Goal: Task Accomplishment & Management: Manage account settings

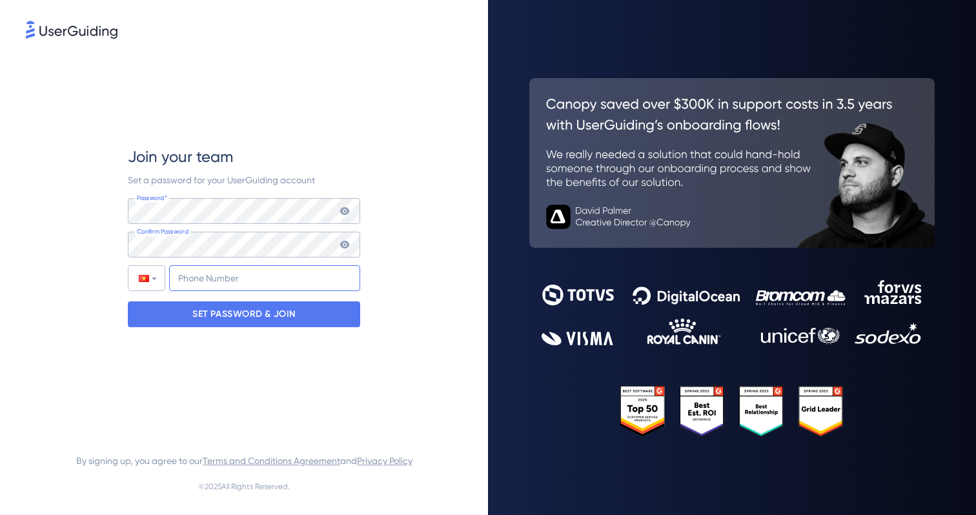
click at [222, 272] on input "+84" at bounding box center [264, 278] width 191 height 26
type input "+383 622 688 4"
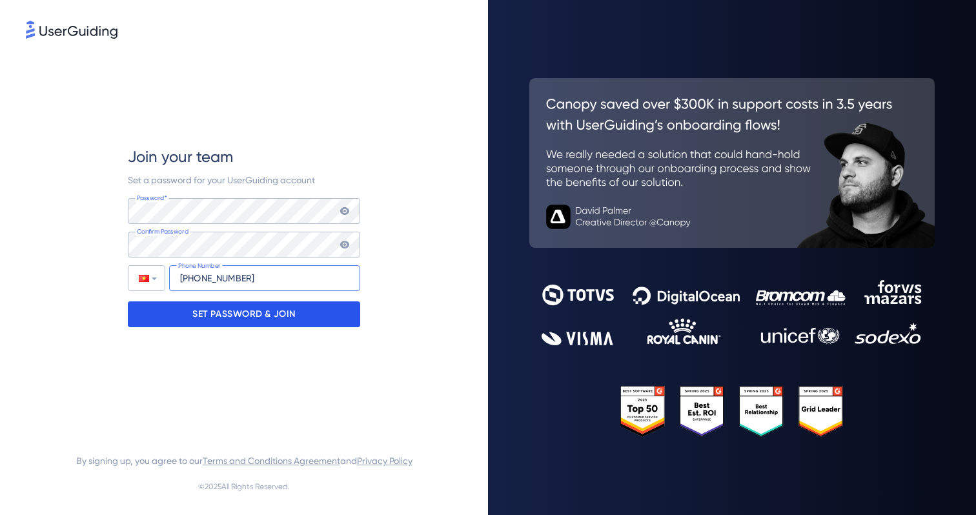
type input "+84 838 366 772"
click at [211, 320] on p "SET PASSWORD & JOIN" at bounding box center [243, 314] width 103 height 21
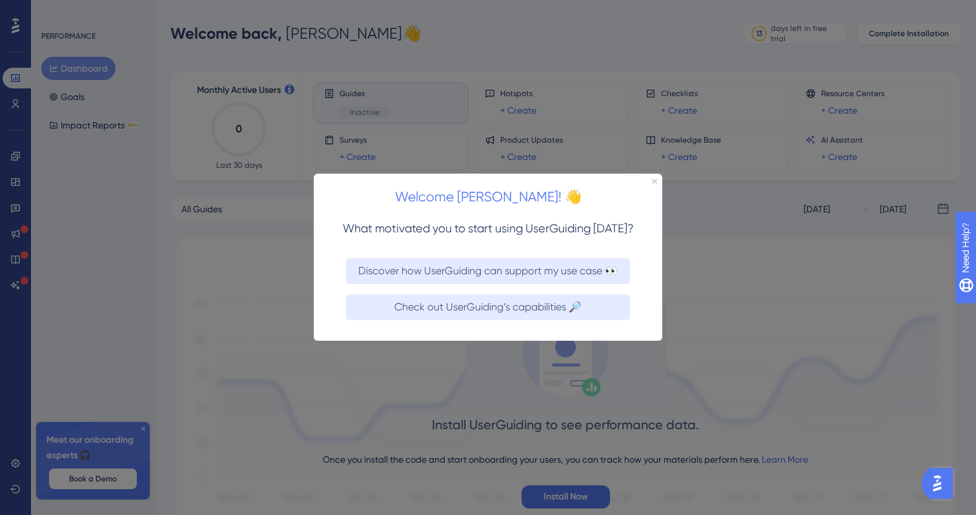
click at [659, 180] on div "Welcome Quang! 👋" at bounding box center [488, 194] width 349 height 40
click at [658, 180] on div "Welcome Quang! 👋" at bounding box center [488, 194] width 349 height 40
click at [657, 180] on icon "Close Preview" at bounding box center [654, 181] width 5 height 5
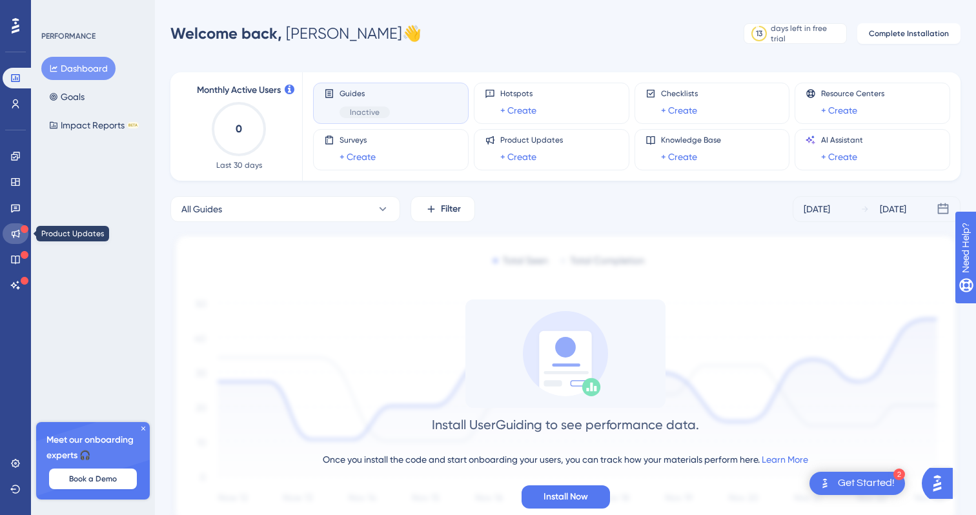
click at [14, 240] on link at bounding box center [16, 233] width 26 height 21
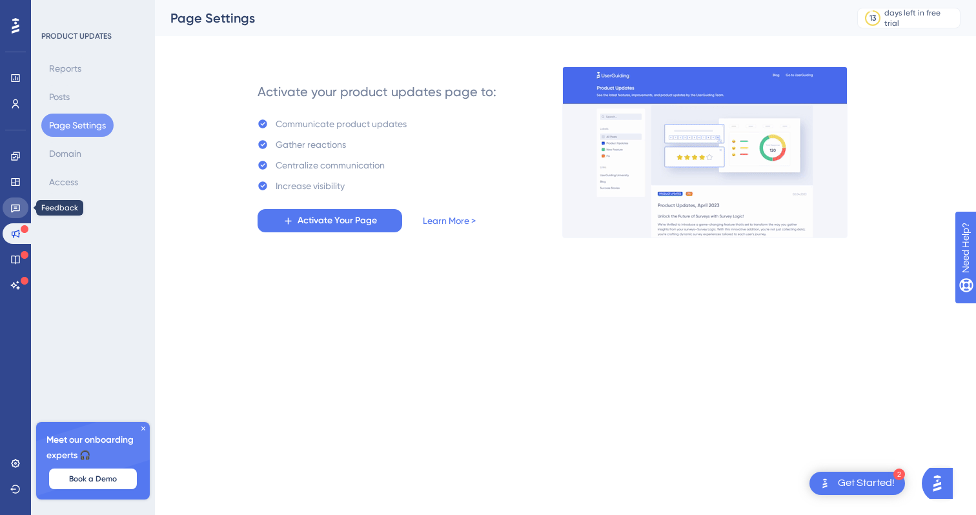
click at [17, 203] on icon at bounding box center [15, 208] width 10 height 10
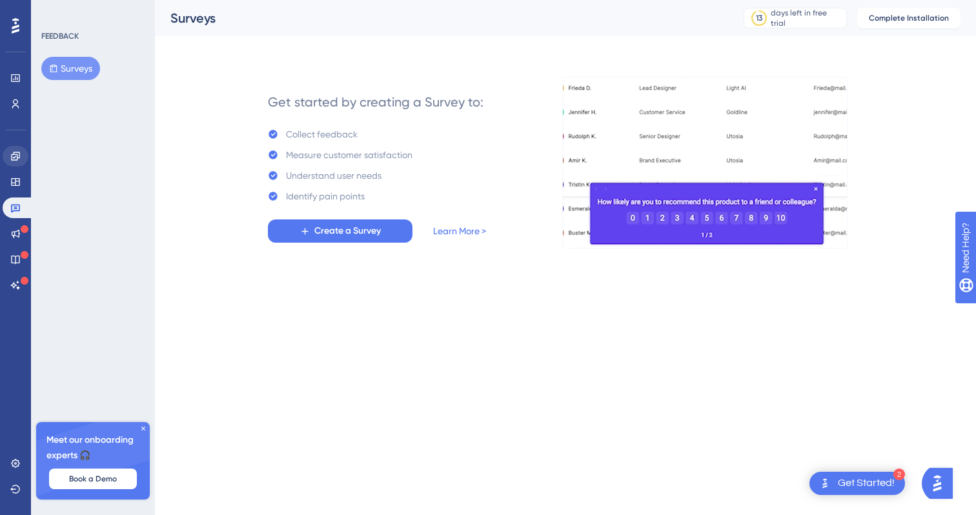
click at [17, 158] on div "✨ Save My Spot!✨" at bounding box center [489, 119] width 976 height 281
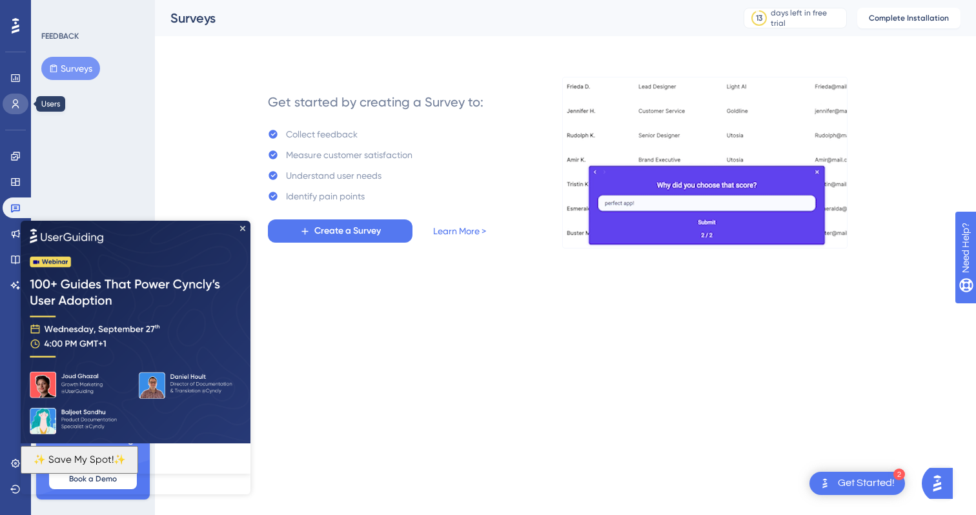
click at [21, 98] on link at bounding box center [16, 104] width 26 height 21
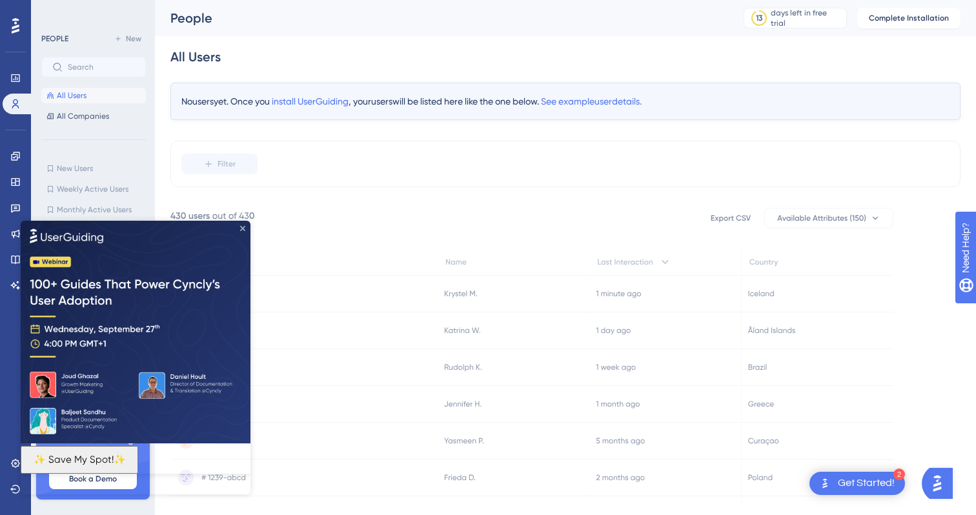
click at [243, 226] on icon "Close Preview" at bounding box center [242, 227] width 5 height 5
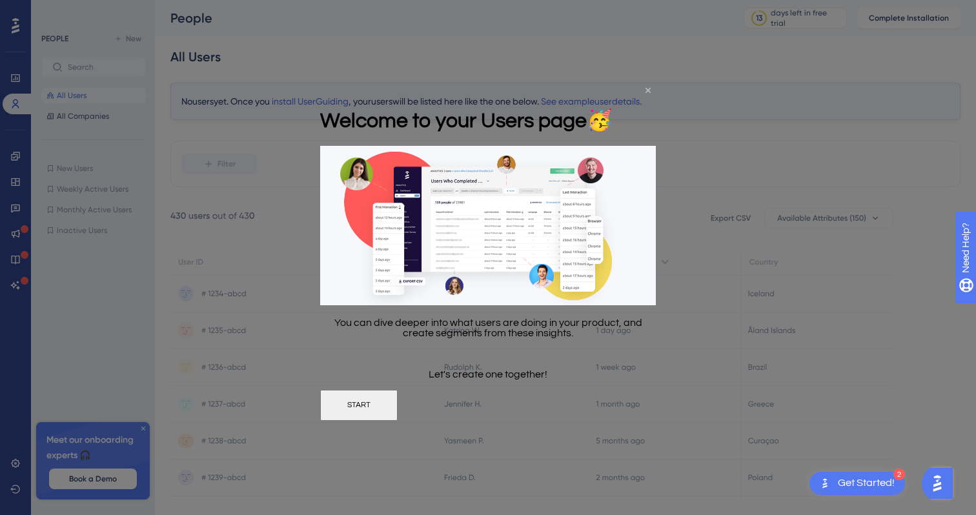
click at [649, 94] on div "Welcome to your Users page 🥳 You can dive deeper into what users are doing in y…" at bounding box center [488, 257] width 336 height 327
click at [649, 92] on icon "Close Preview" at bounding box center [648, 90] width 5 height 5
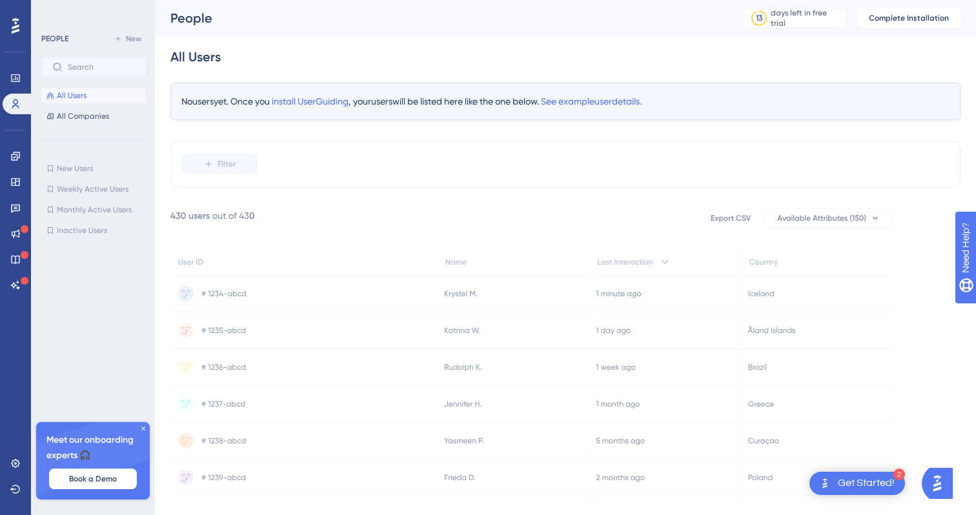
scroll to position [30, 0]
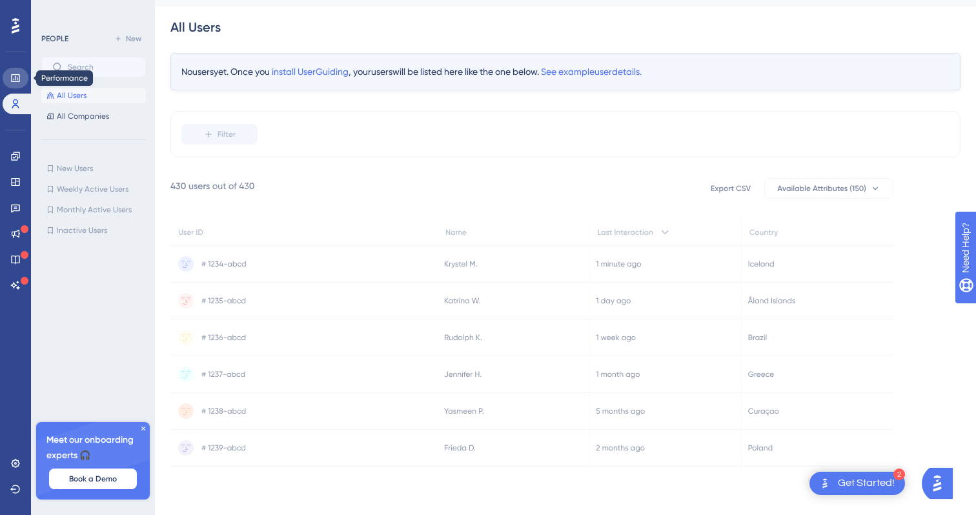
click at [15, 76] on icon at bounding box center [15, 78] width 10 height 10
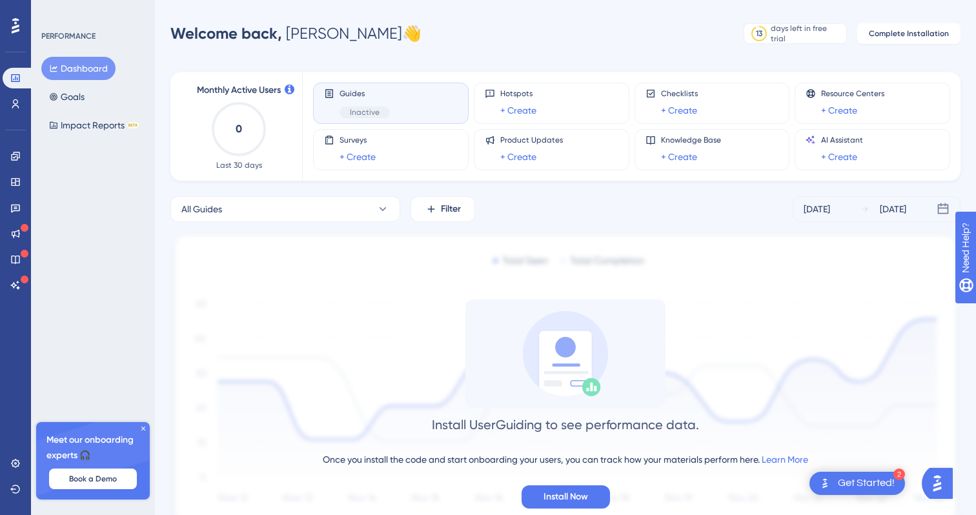
scroll to position [55, 0]
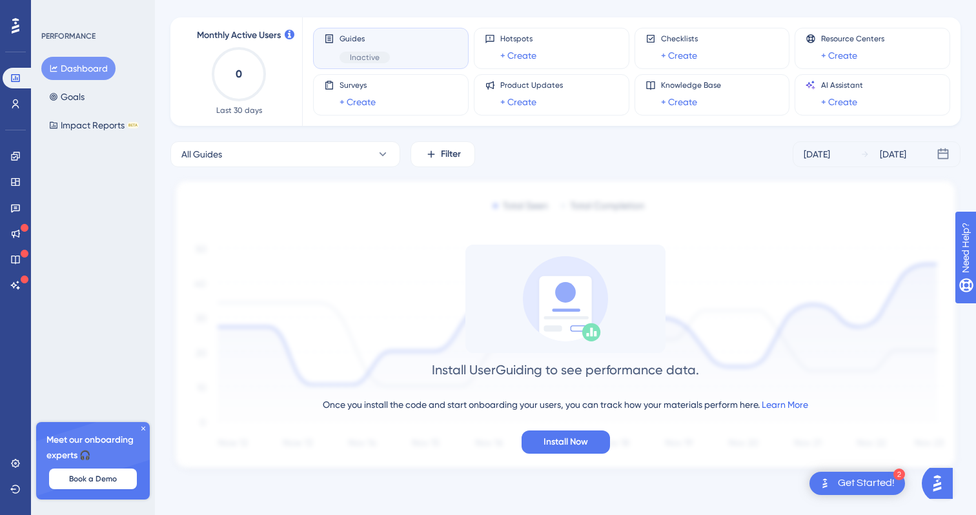
click at [785, 402] on link "Learn More" at bounding box center [785, 405] width 46 height 10
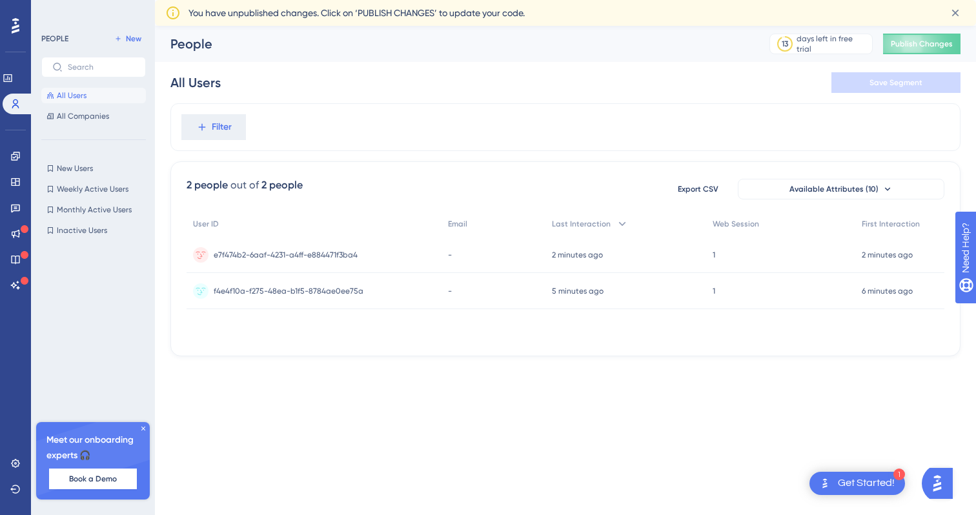
click at [141, 429] on icon at bounding box center [143, 429] width 8 height 8
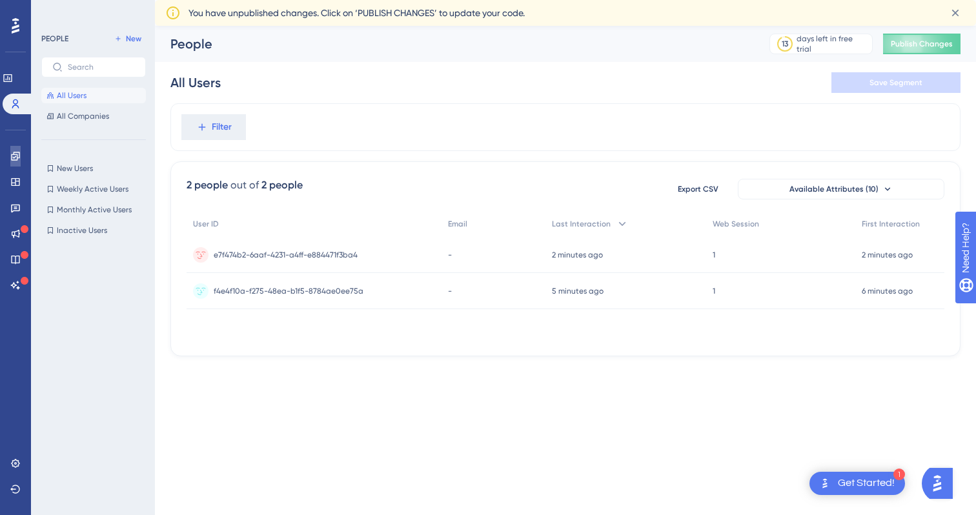
click at [12, 160] on icon at bounding box center [15, 156] width 8 height 8
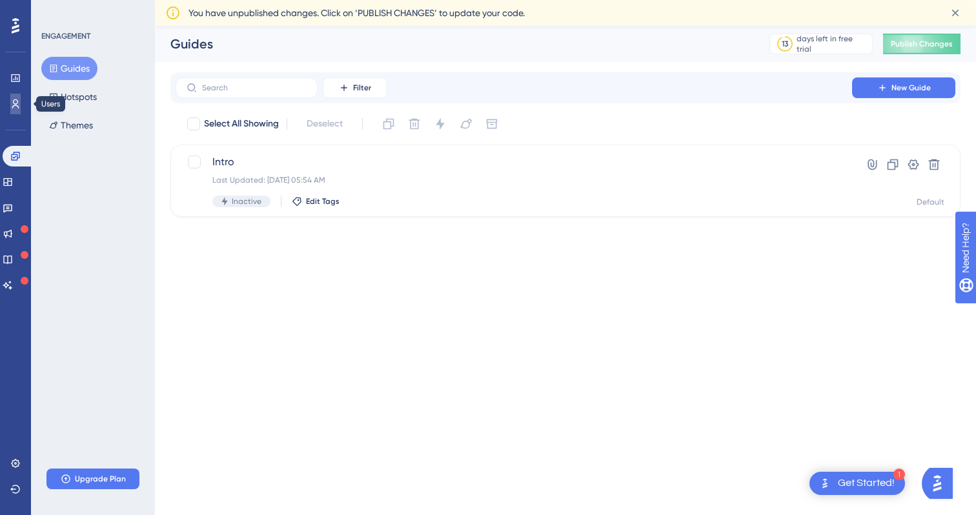
click at [14, 105] on icon at bounding box center [15, 103] width 7 height 9
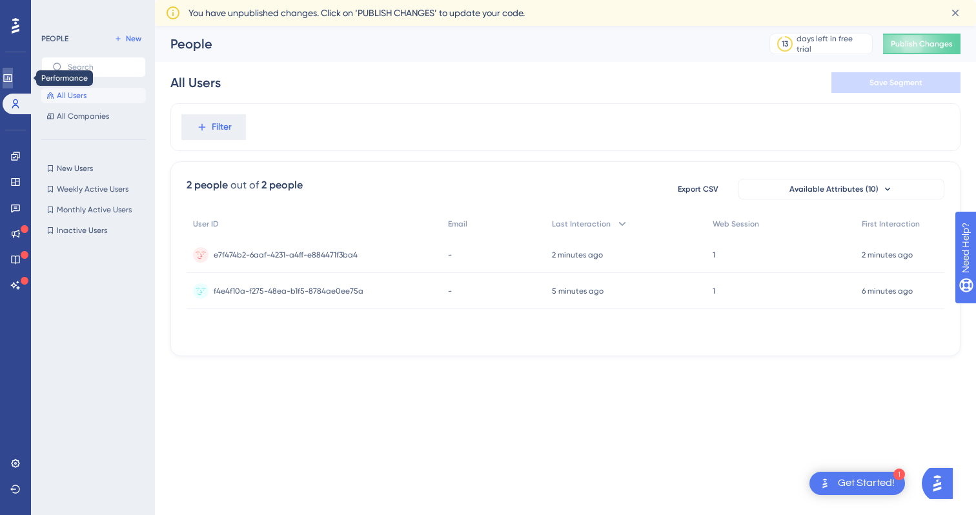
click at [13, 84] on link at bounding box center [8, 78] width 10 height 21
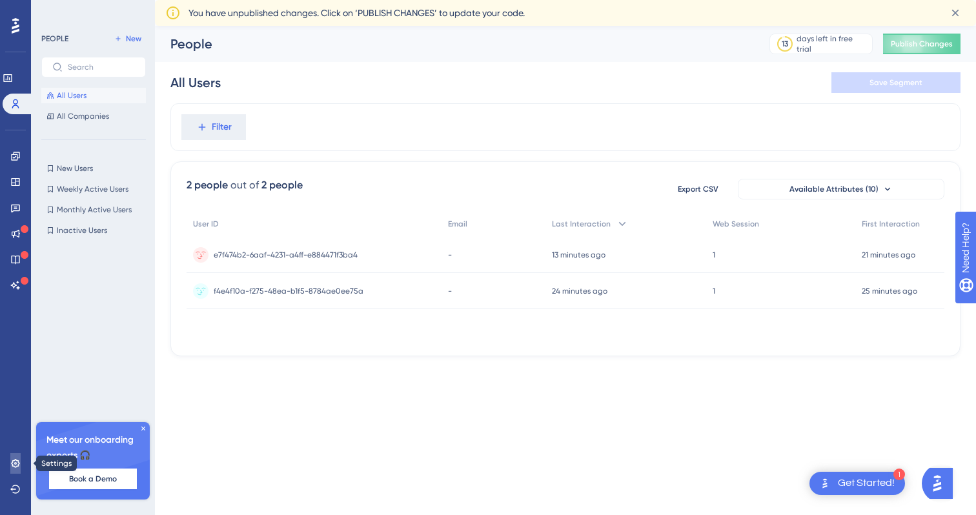
click at [21, 467] on link at bounding box center [15, 463] width 10 height 21
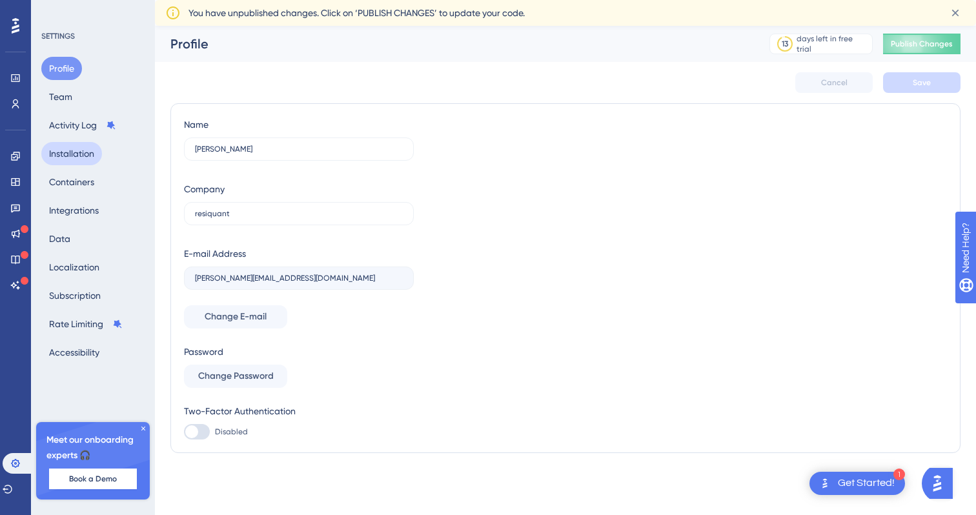
click at [96, 158] on button "Installation" at bounding box center [71, 153] width 61 height 23
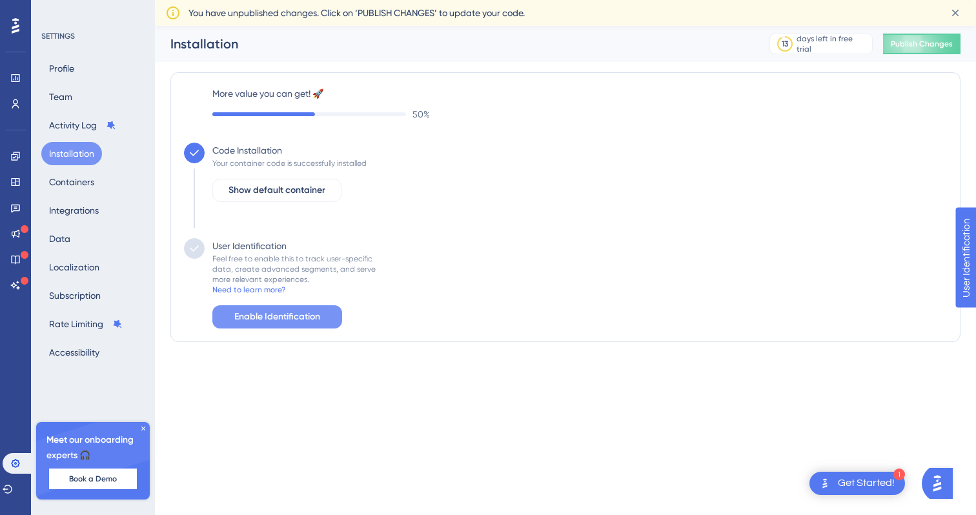
click at [318, 316] on span "Enable Identification" at bounding box center [277, 316] width 86 height 15
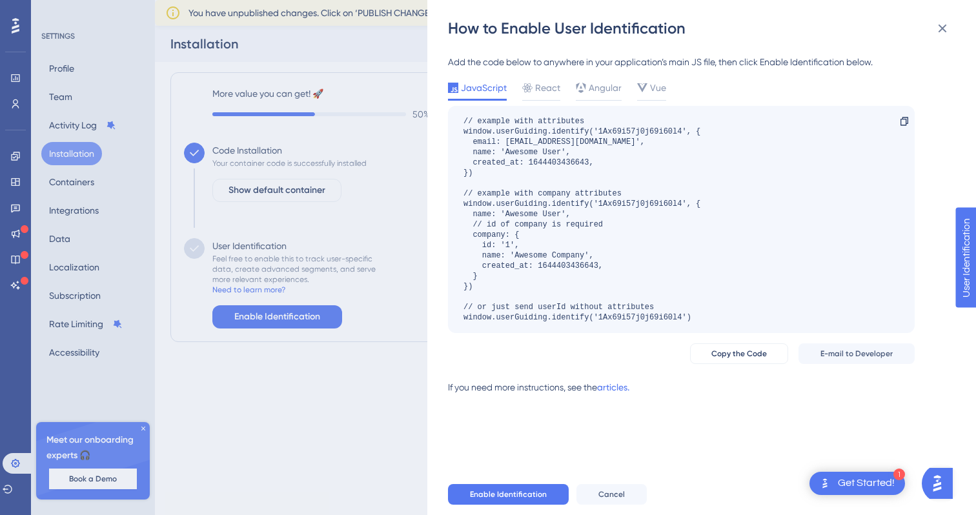
click at [565, 216] on div "// example with attributes window.userGuiding.identify('1Ax69i57j0j69i60l4', { …" at bounding box center [582, 219] width 237 height 207
click at [532, 87] on div "React" at bounding box center [541, 87] width 38 height 15
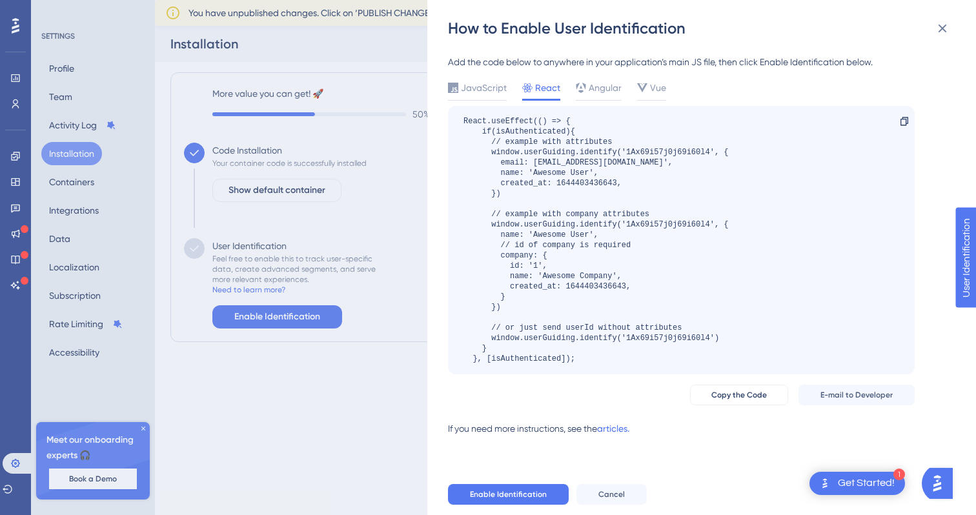
click at [641, 156] on div "React.useEffect(() => { if(isAuthenticated){ // example with attributes window.…" at bounding box center [596, 240] width 265 height 248
click at [619, 426] on link "articles." at bounding box center [613, 434] width 32 height 26
click at [291, 367] on div "How to Enable User Identification Add the code below to anywhere in your applic…" at bounding box center [488, 257] width 976 height 515
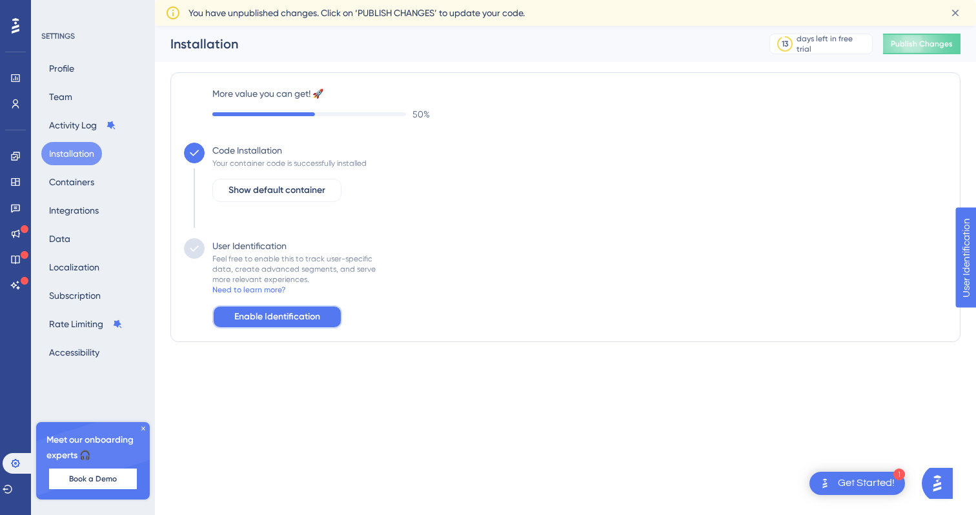
click at [294, 322] on span "Enable Identification" at bounding box center [277, 316] width 86 height 15
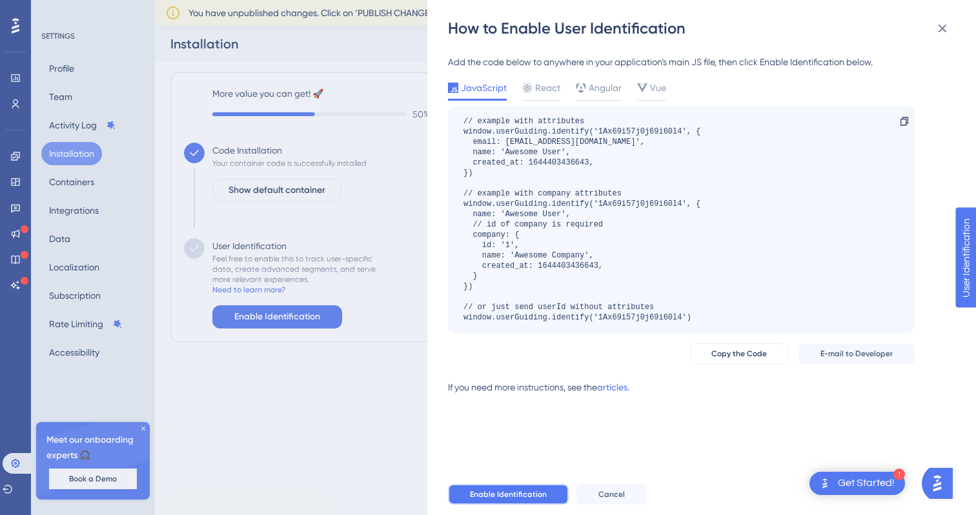
click at [522, 499] on span "Enable Identification" at bounding box center [508, 495] width 77 height 10
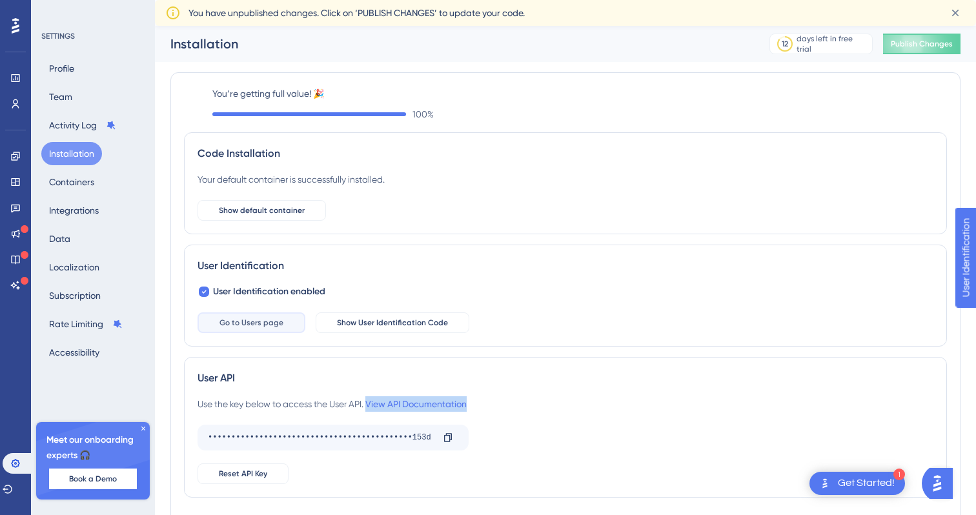
click at [271, 315] on button "Go to Users page" at bounding box center [252, 323] width 108 height 21
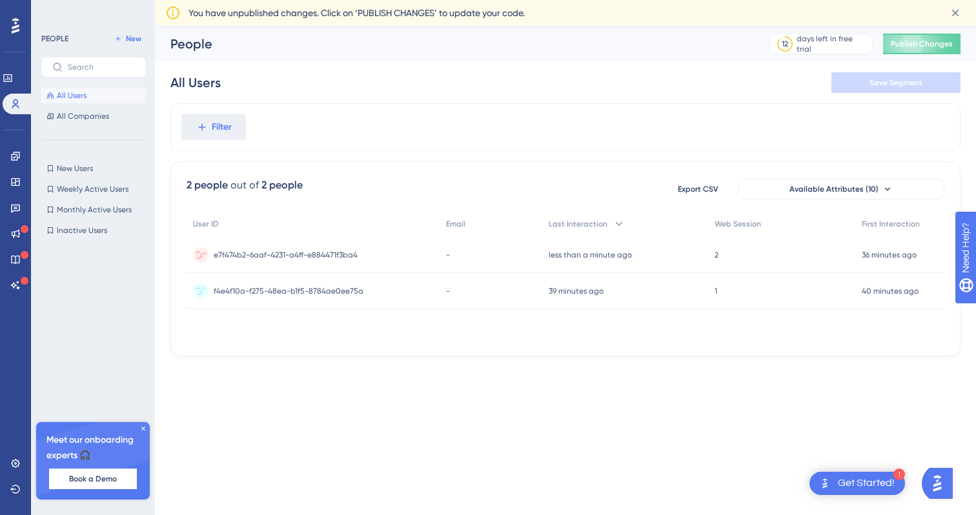
click at [278, 253] on span "e7f474b2-6aaf-4231-a4ff-e884471f3ba4" at bounding box center [286, 255] width 144 height 10
click at [341, 257] on span "e7f474b2-6aaf-4231-a4ff-e884471f3ba4" at bounding box center [286, 255] width 144 height 10
click at [13, 469] on link at bounding box center [16, 463] width 26 height 21
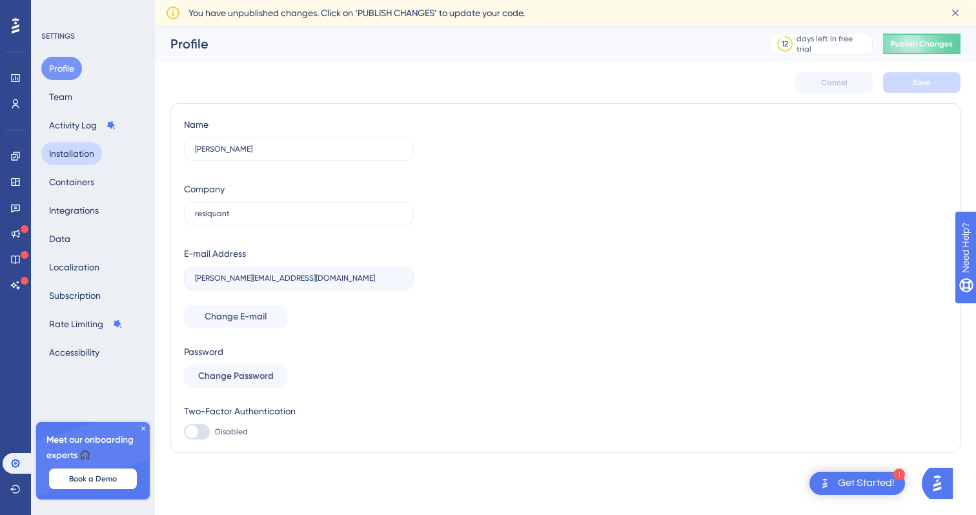
click at [88, 161] on button "Installation" at bounding box center [71, 153] width 61 height 23
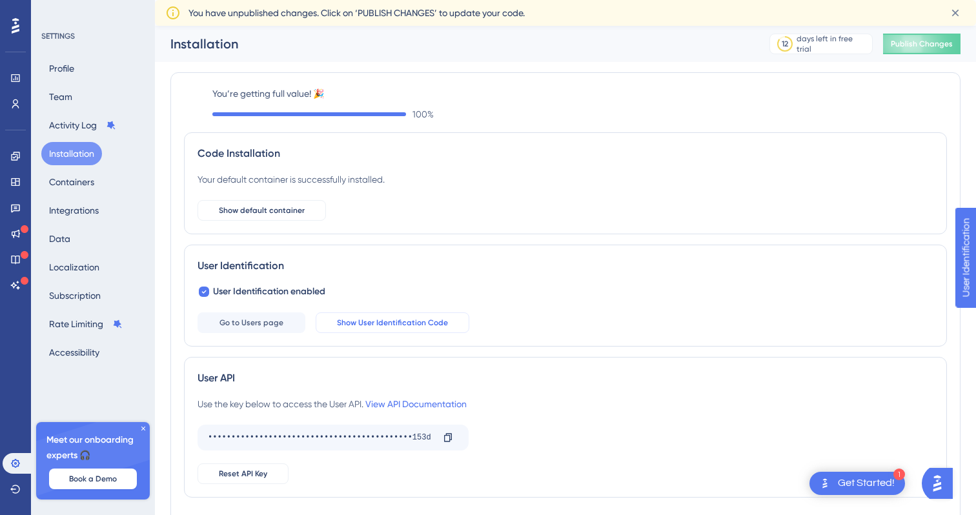
click at [369, 331] on button "Show User Identification Code" at bounding box center [393, 323] width 154 height 21
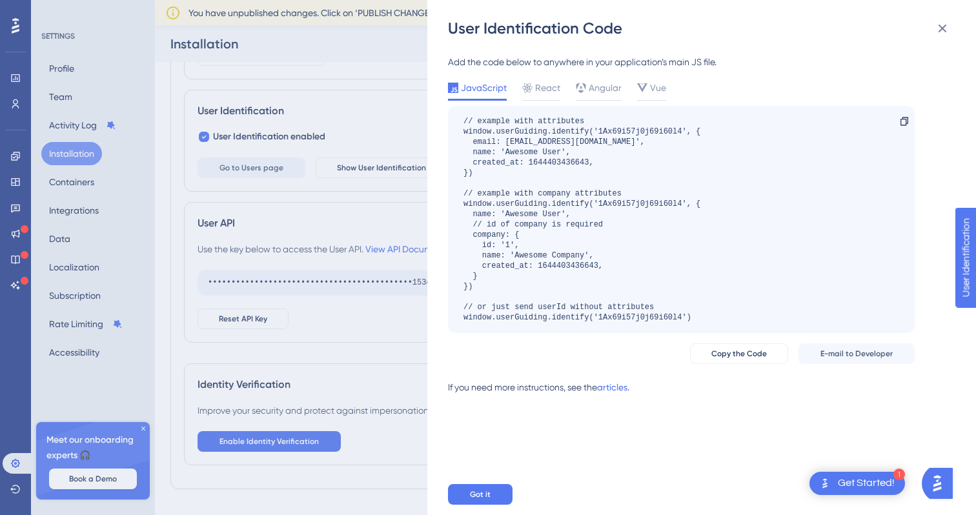
scroll to position [165, 0]
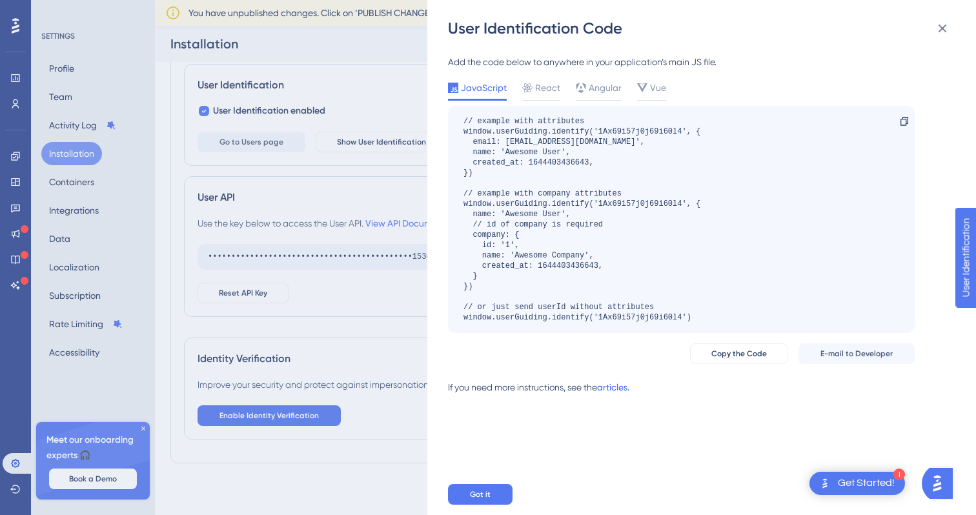
click at [610, 389] on link "articles." at bounding box center [613, 393] width 32 height 26
click at [628, 387] on link "articles." at bounding box center [613, 393] width 32 height 26
click at [381, 307] on div "User Identification Code Add the code below to anywhere in your application’s m…" at bounding box center [488, 257] width 976 height 515
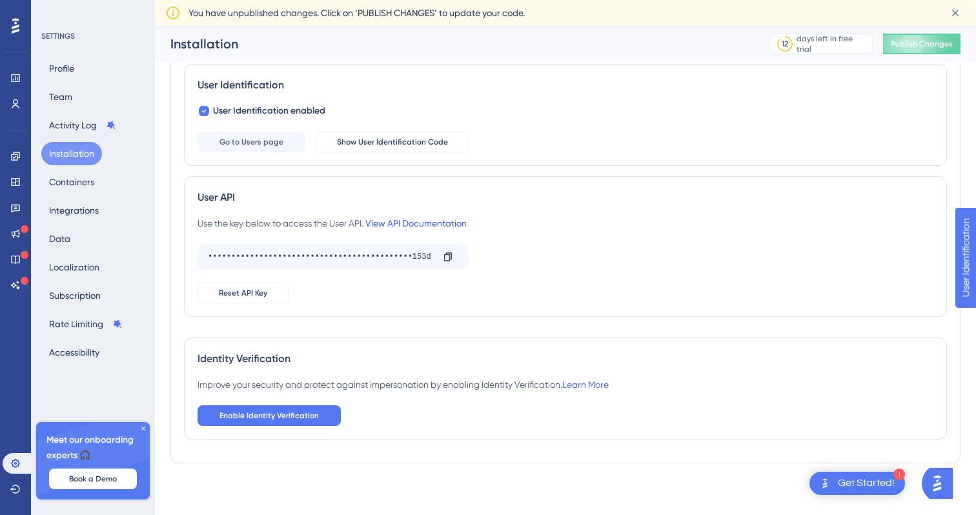
click at [411, 227] on link "View API Documentation" at bounding box center [416, 223] width 101 height 10
click at [436, 229] on div "Use the key below to access the User API. View API Documentation" at bounding box center [332, 223] width 269 height 15
click at [432, 225] on link "View API Documentation" at bounding box center [416, 223] width 101 height 10
click at [452, 256] on icon at bounding box center [448, 257] width 10 height 10
click at [114, 129] on icon at bounding box center [111, 125] width 10 height 10
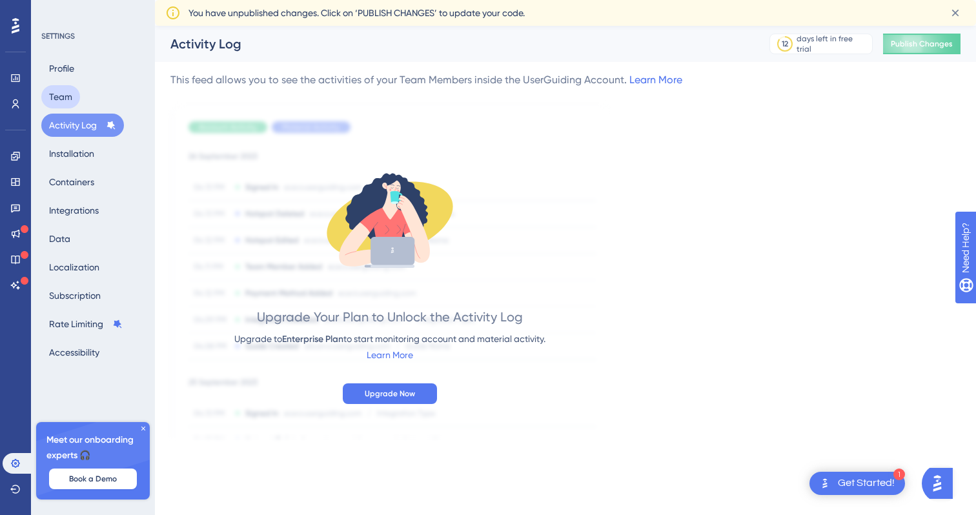
click at [63, 96] on button "Team" at bounding box center [60, 96] width 39 height 23
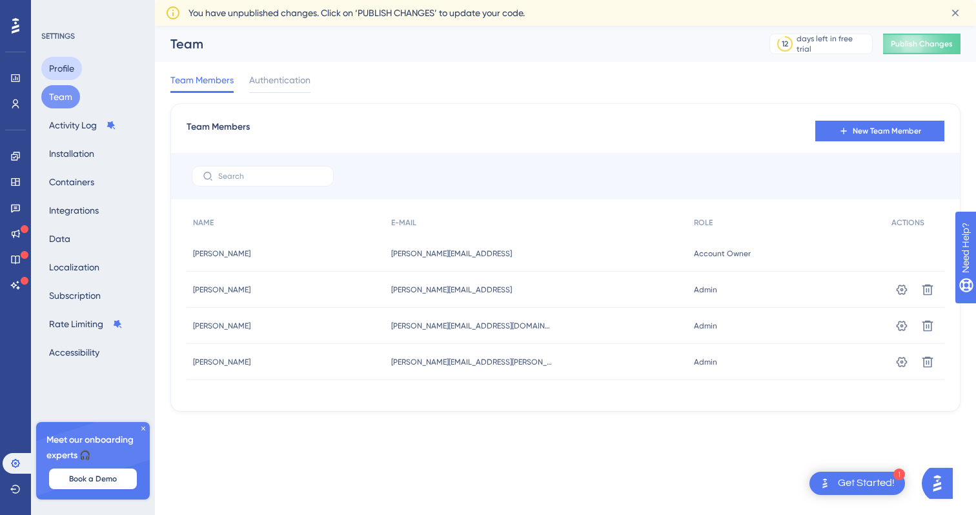
click at [62, 70] on button "Profile" at bounding box center [61, 68] width 41 height 23
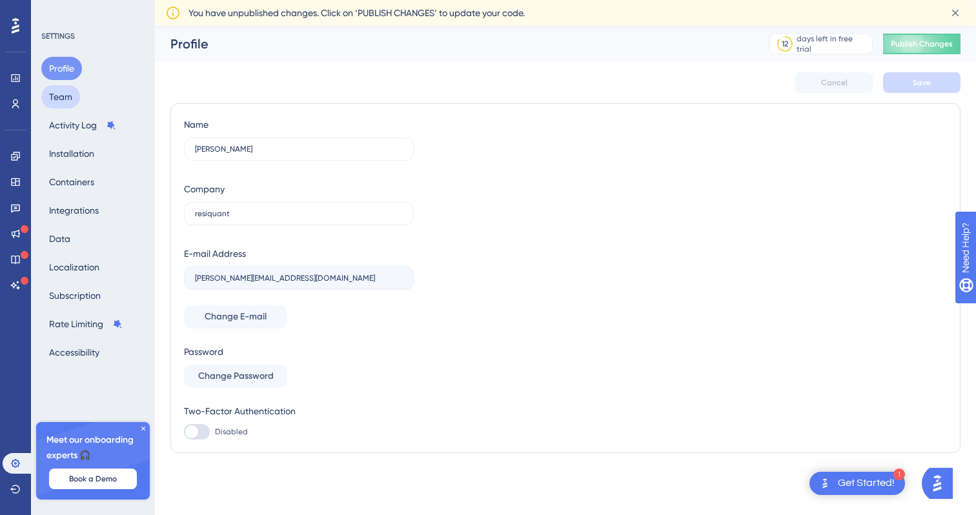
click at [56, 102] on button "Team" at bounding box center [60, 96] width 39 height 23
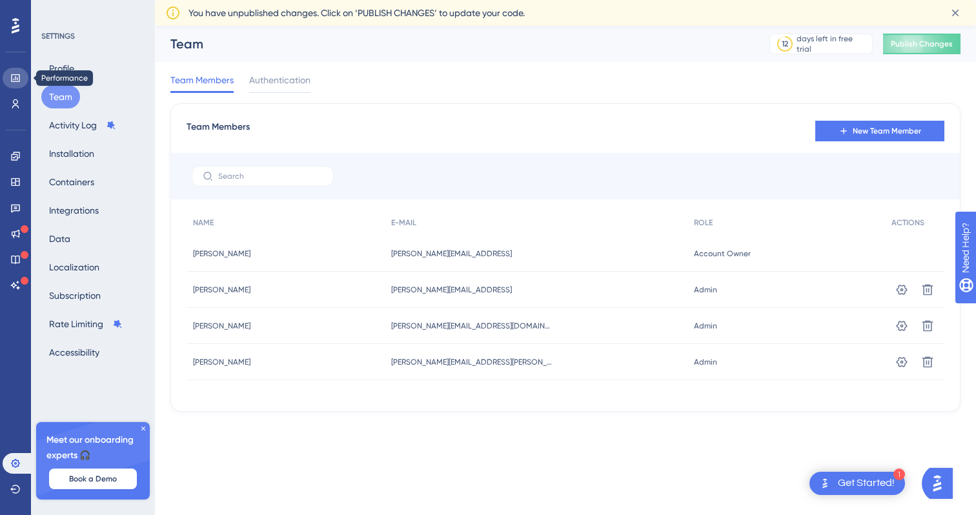
click at [14, 76] on icon at bounding box center [15, 78] width 10 height 10
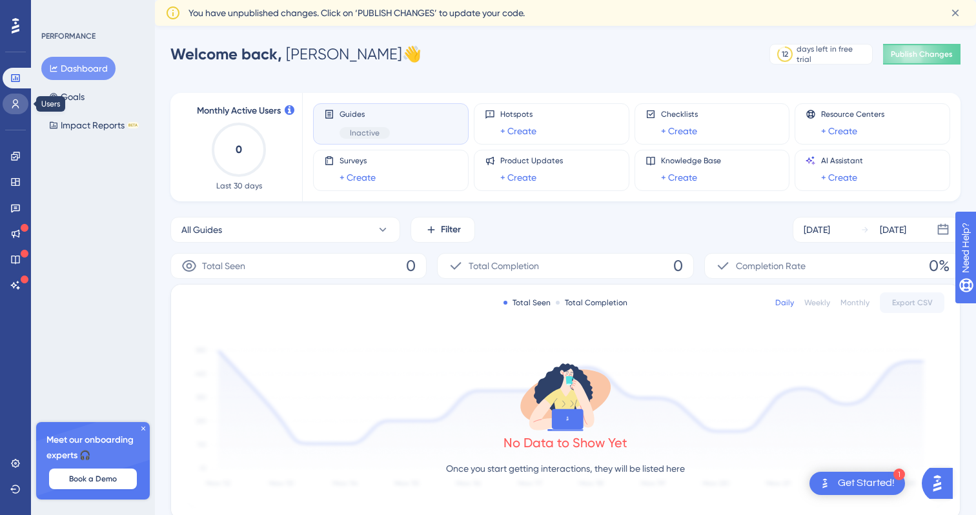
click at [20, 105] on icon at bounding box center [15, 104] width 10 height 10
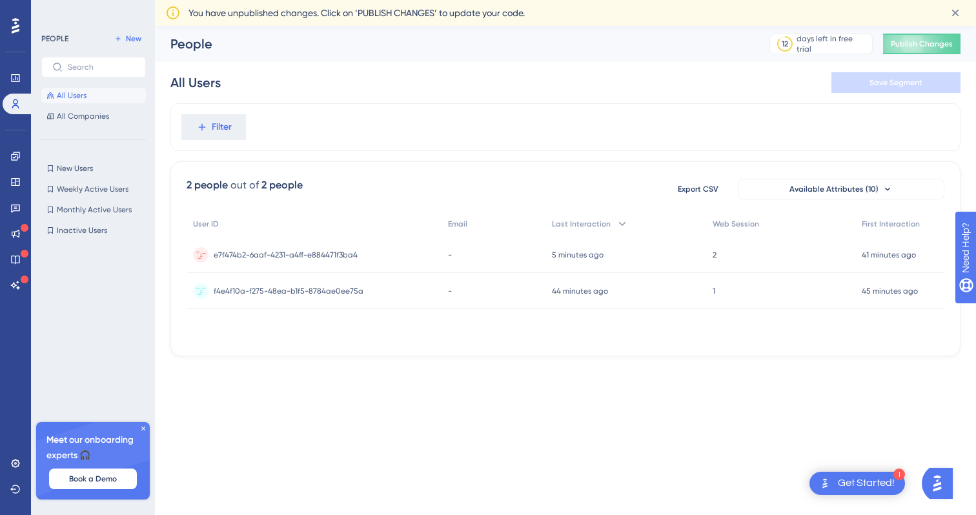
click at [327, 243] on div "e7f474b2-6aaf-4231-a4ff-e884471f3ba4 e7f474b2-6aaf-4231-a4ff-e884471f3ba4" at bounding box center [286, 255] width 144 height 36
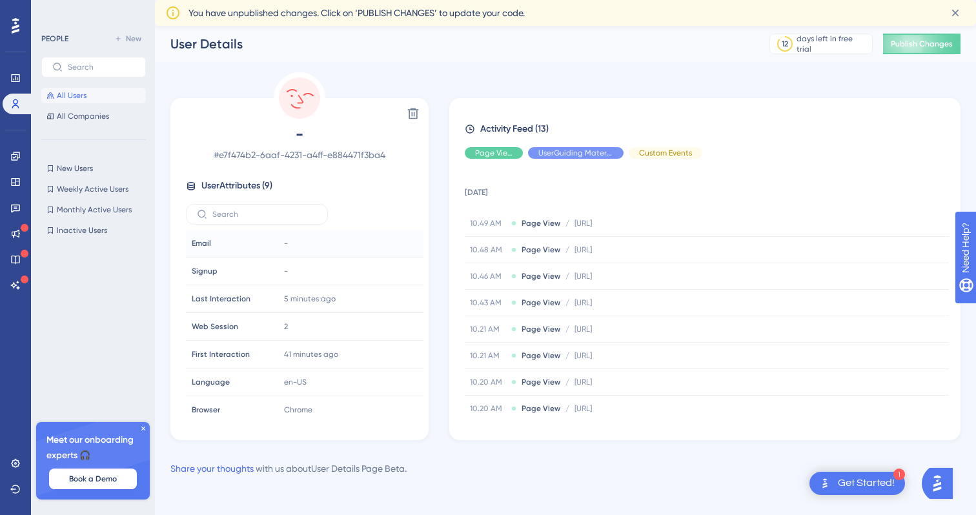
click at [327, 253] on div "-" at bounding box center [348, 244] width 139 height 26
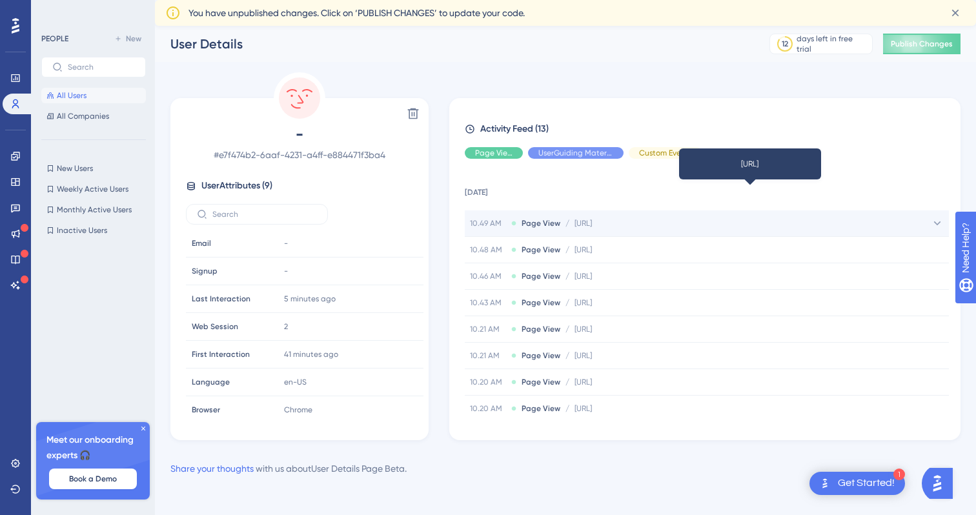
click at [599, 214] on div "10.49 AM Page View / http://localhost:5173/inbox/644c53d5-b8e1-4a9f-ada3-529e91…" at bounding box center [707, 224] width 484 height 26
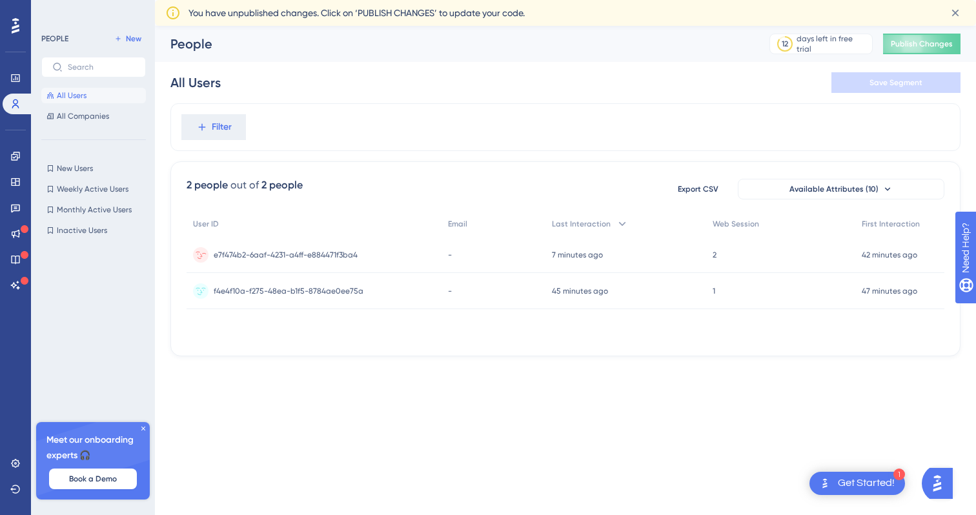
click at [300, 249] on div "e7f474b2-6aaf-4231-a4ff-e884471f3ba4 e7f474b2-6aaf-4231-a4ff-e884471f3ba4" at bounding box center [286, 255] width 144 height 36
click at [8, 468] on link at bounding box center [16, 463] width 26 height 21
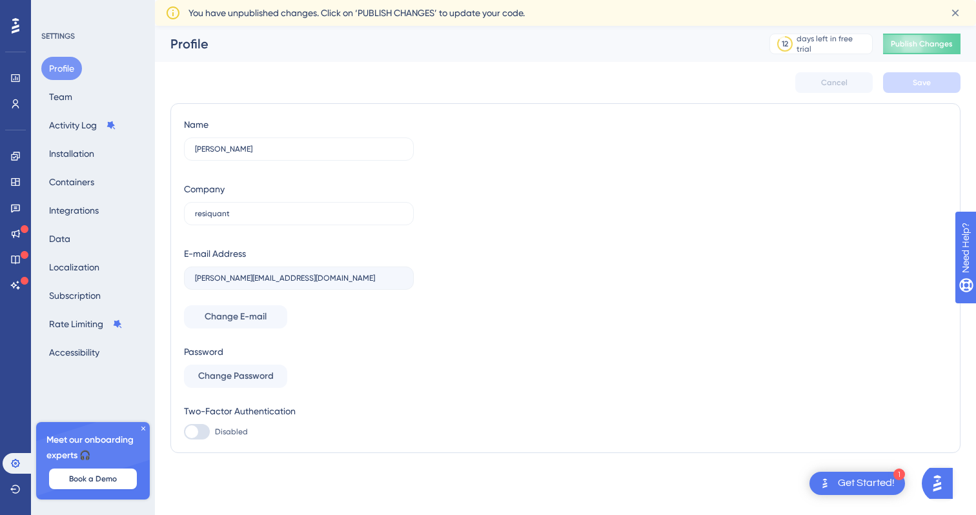
click at [107, 146] on div "Profile Team Activity Log Installation Containers Integrations Data Localizatio…" at bounding box center [93, 210] width 105 height 307
click at [81, 146] on button "Installation" at bounding box center [71, 153] width 61 height 23
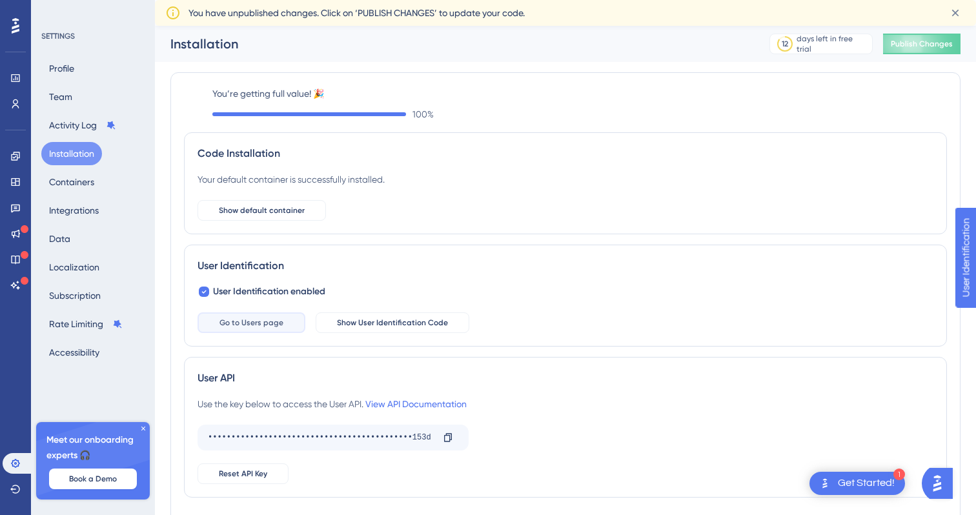
click at [265, 325] on span "Go to Users page" at bounding box center [252, 323] width 64 height 10
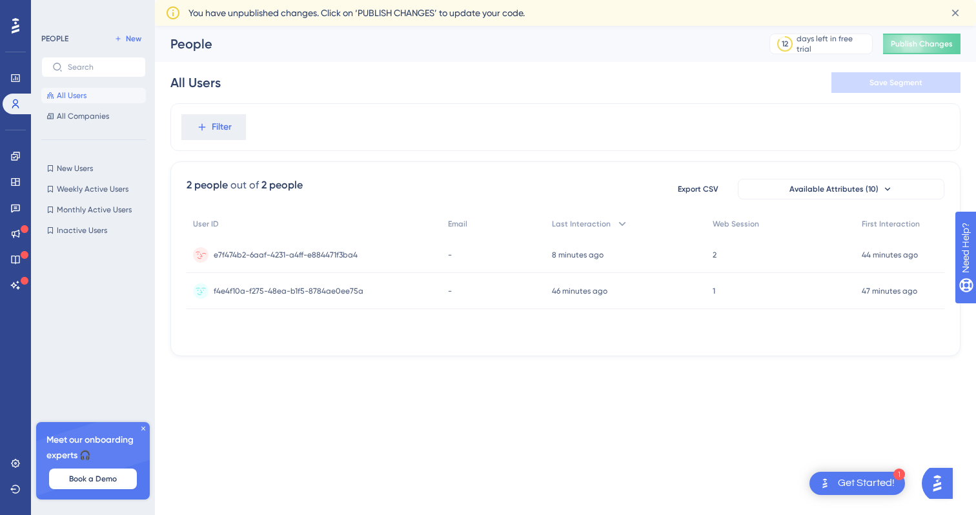
click at [452, 252] on div "-" at bounding box center [494, 255] width 104 height 36
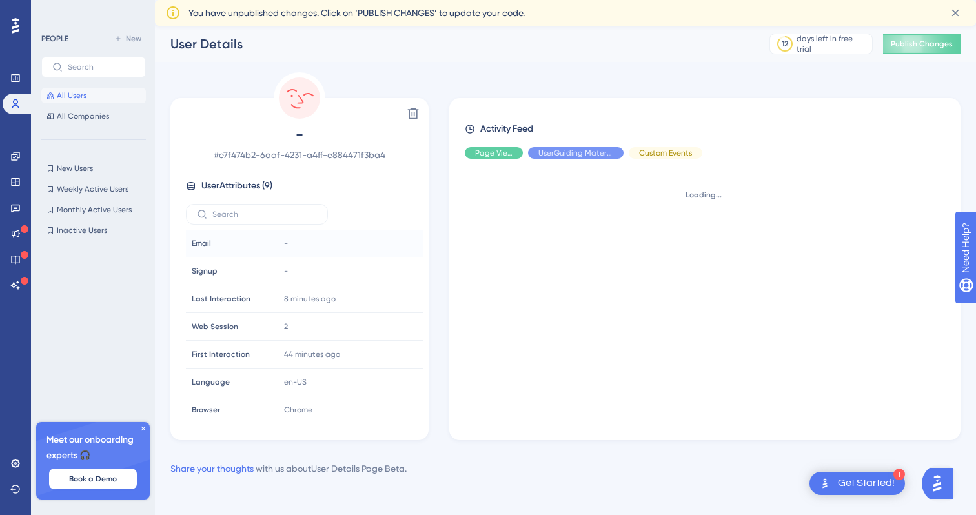
click at [267, 242] on div "Email Email" at bounding box center [231, 244] width 88 height 26
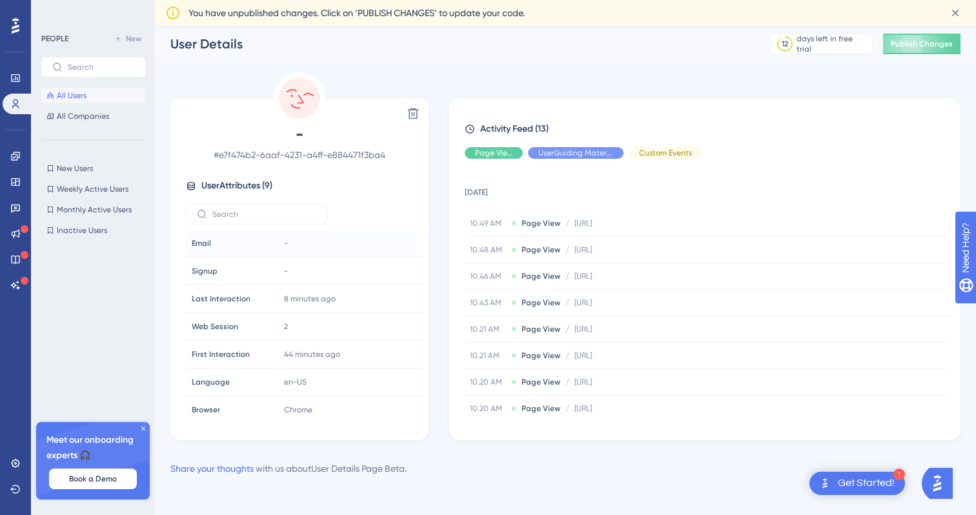
click at [267, 242] on div "Email Email" at bounding box center [231, 244] width 88 height 26
click at [267, 243] on div "Email Email" at bounding box center [231, 244] width 88 height 26
click at [271, 244] on div "Email Email" at bounding box center [231, 244] width 88 height 26
click at [288, 132] on span "-" at bounding box center [299, 134] width 227 height 21
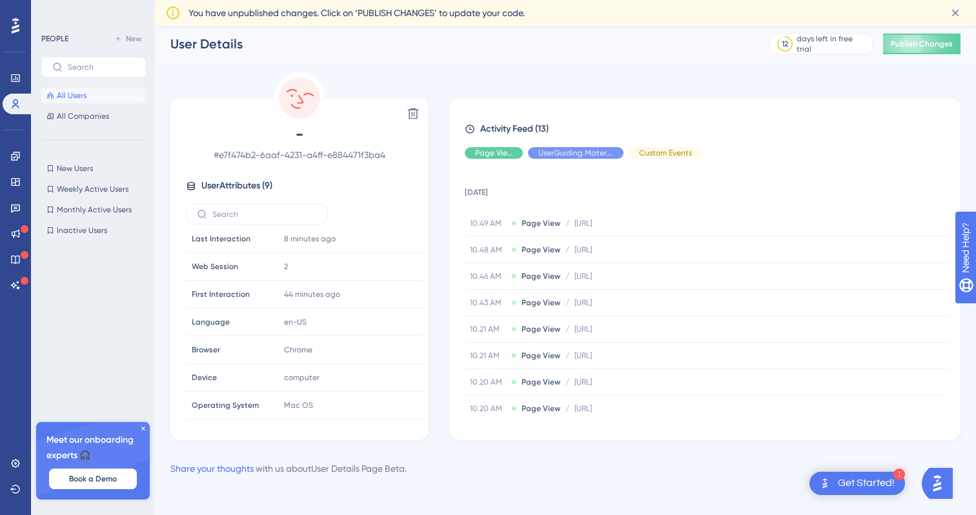
click at [302, 132] on span "-" at bounding box center [299, 134] width 227 height 21
click at [79, 98] on span "All Users" at bounding box center [72, 95] width 30 height 10
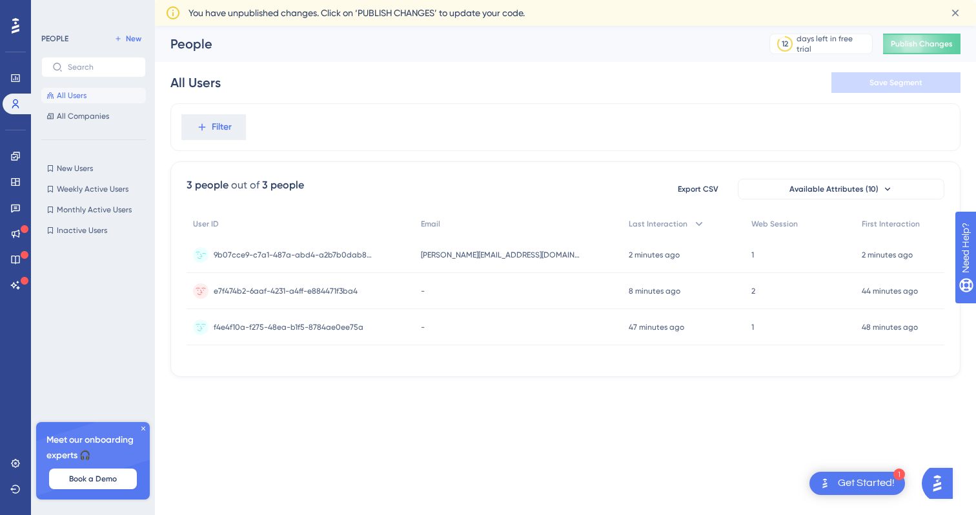
click at [362, 262] on div "9b07cce9-c7a1-487a-abd4-a2b7b0dab8d9 9b07cce9-c7a1-487a-abd4-a2b7b0dab8d9" at bounding box center [294, 255] width 161 height 36
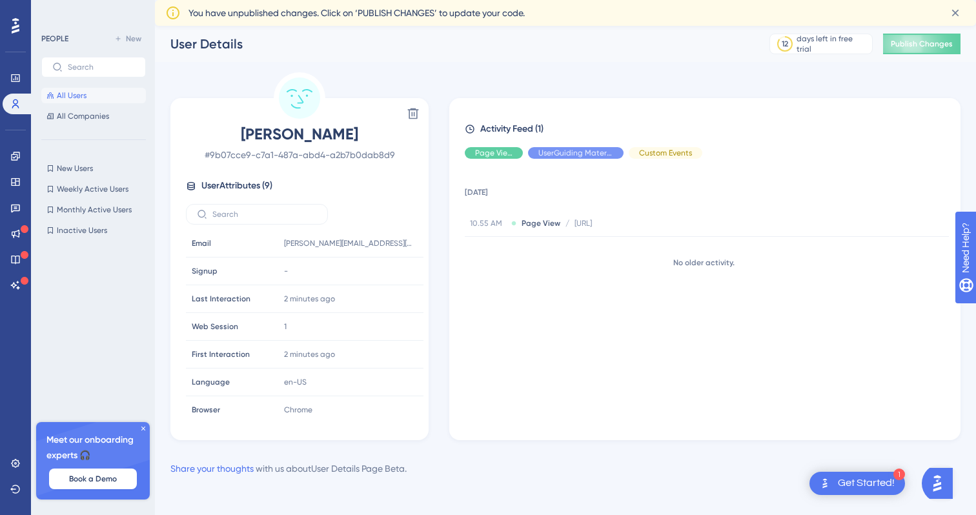
click at [59, 99] on span "All Users" at bounding box center [72, 95] width 30 height 10
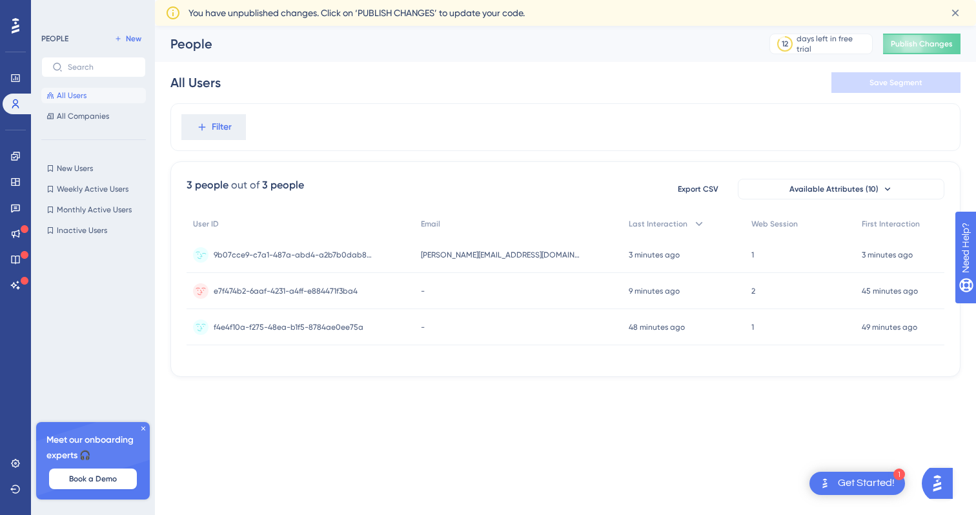
click at [310, 252] on span "9b07cce9-c7a1-487a-abd4-a2b7b0dab8d9" at bounding box center [294, 255] width 161 height 10
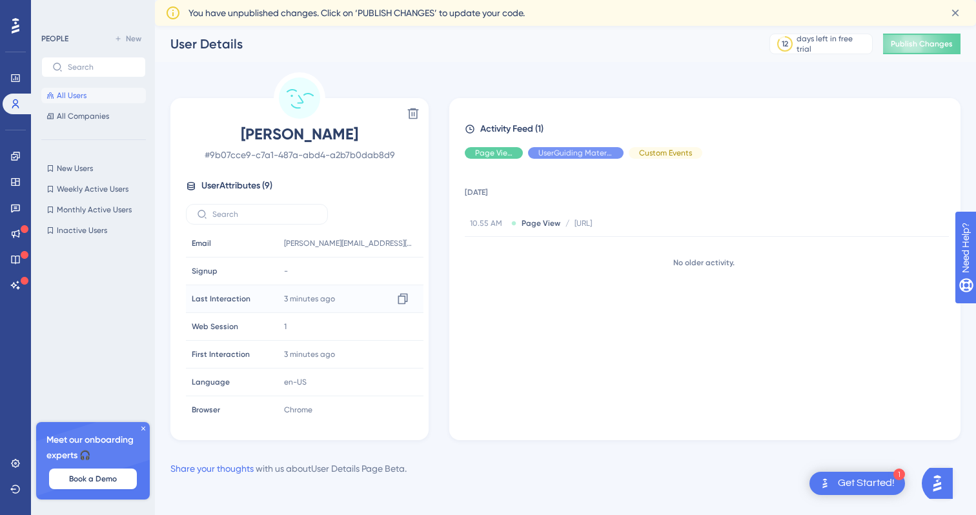
scroll to position [60, 0]
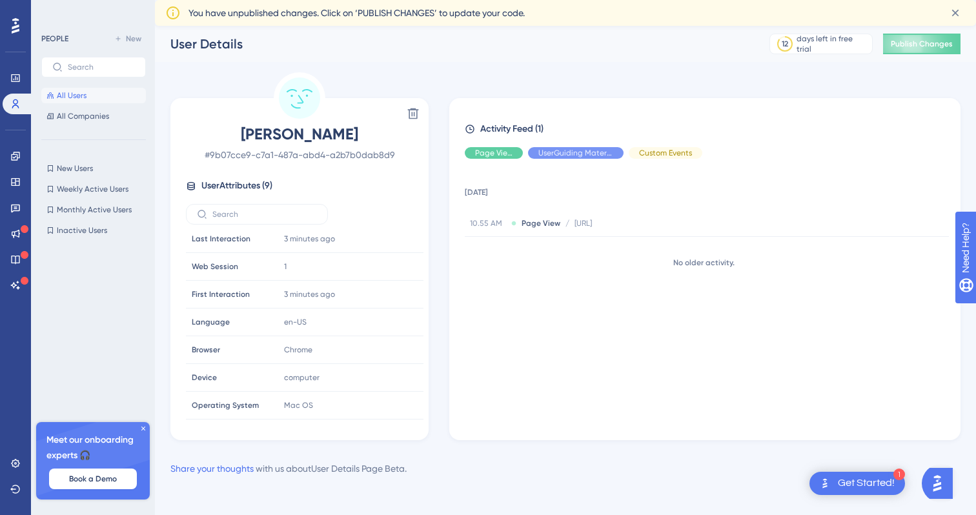
click at [101, 99] on button "All Users" at bounding box center [93, 95] width 105 height 15
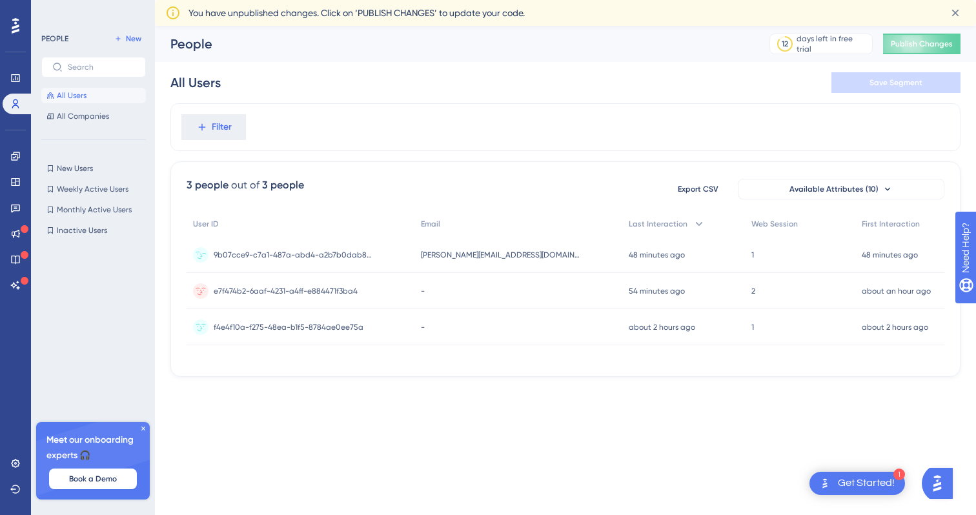
click at [393, 254] on div "9b07cce9-c7a1-487a-abd4-a2b7b0dab8d9 9b07cce9-c7a1-487a-abd4-a2b7b0dab8d9" at bounding box center [301, 255] width 228 height 36
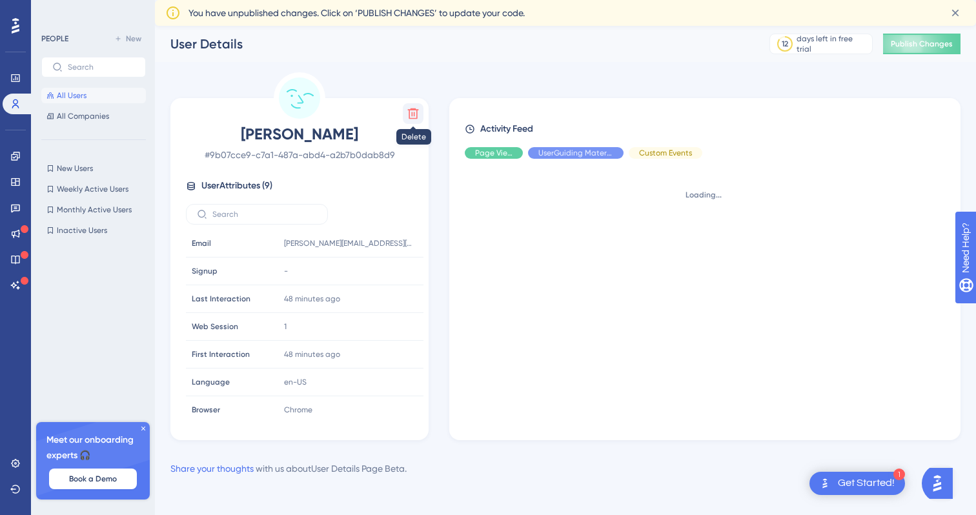
click at [407, 118] on icon at bounding box center [413, 113] width 13 height 13
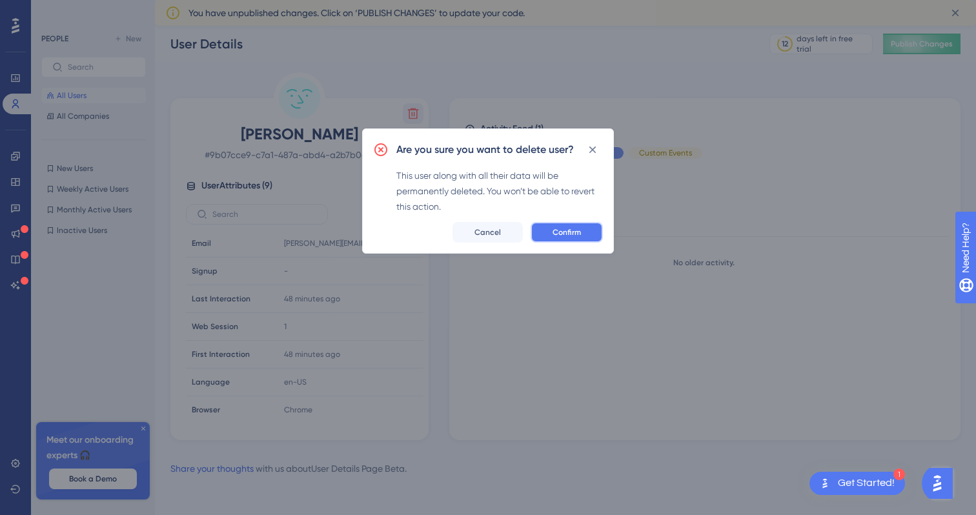
click at [561, 240] on button "Confirm" at bounding box center [567, 232] width 72 height 21
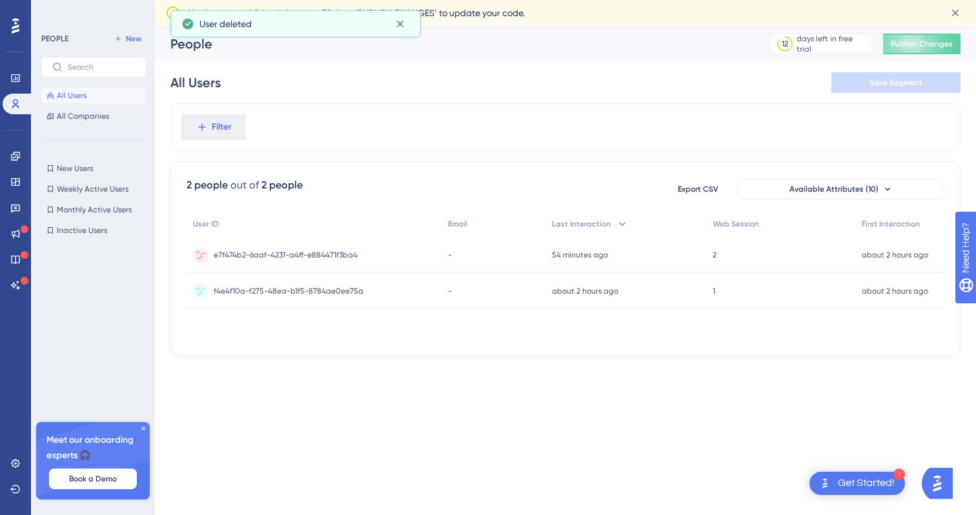
click at [344, 257] on span "e7f474b2-6aaf-4231-a4ff-e884471f3ba4" at bounding box center [286, 255] width 144 height 10
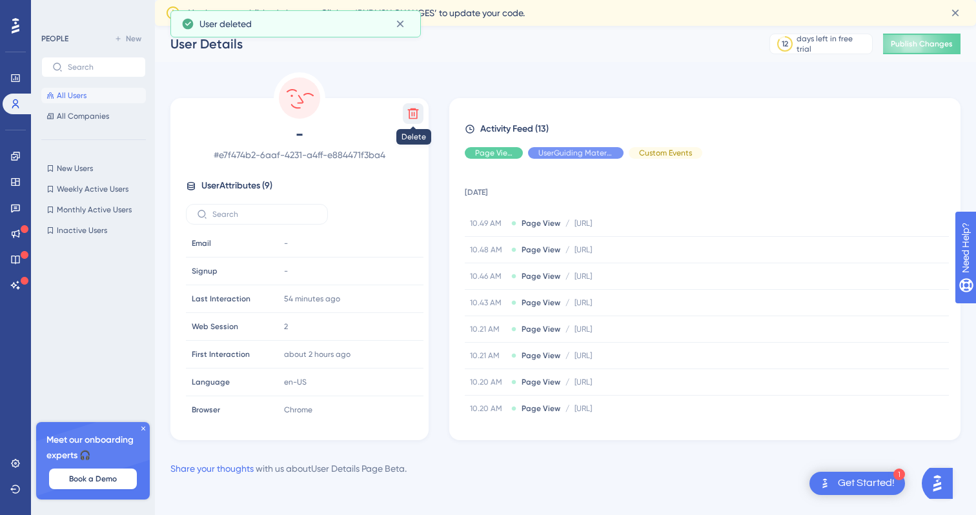
click at [412, 118] on icon at bounding box center [413, 113] width 13 height 13
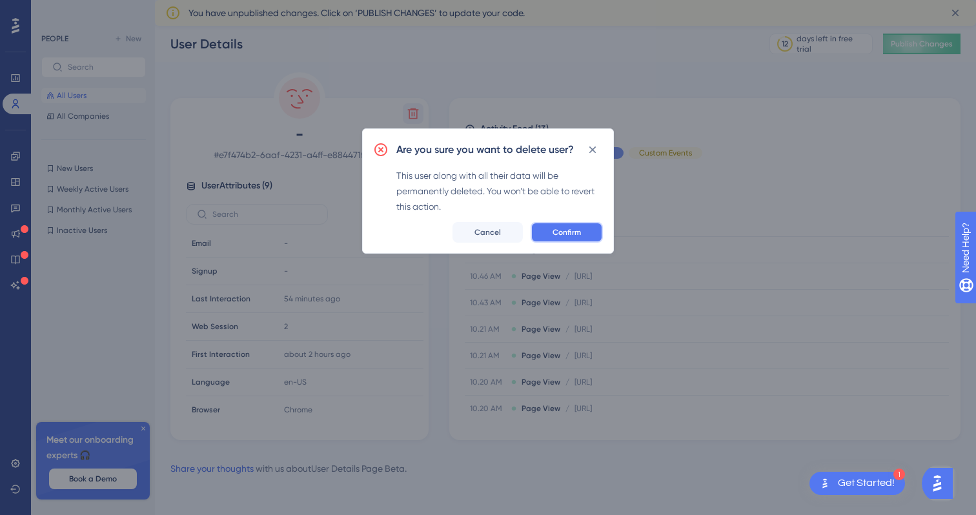
click at [545, 233] on button "Confirm" at bounding box center [567, 232] width 72 height 21
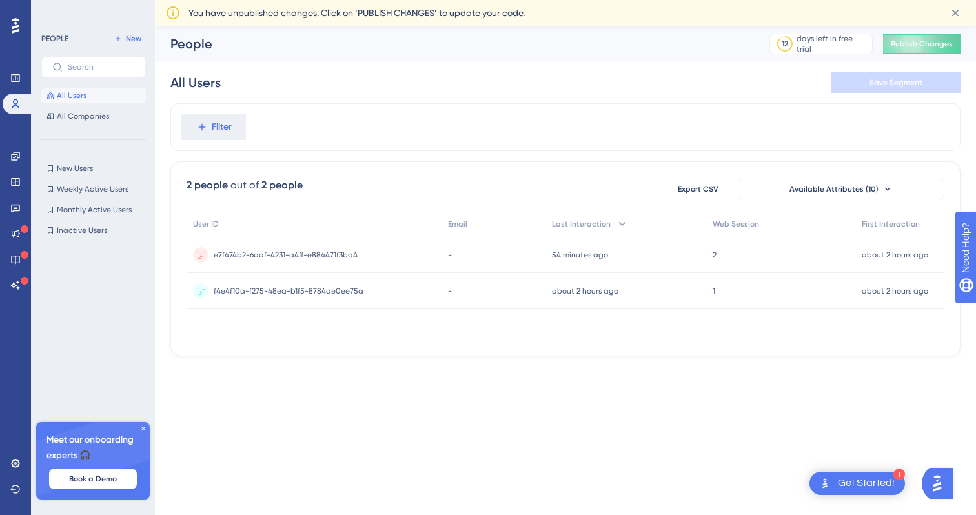
click at [305, 286] on span "f4e4f10a-f275-48ea-b1f5-8784ae0ee75a" at bounding box center [289, 291] width 150 height 10
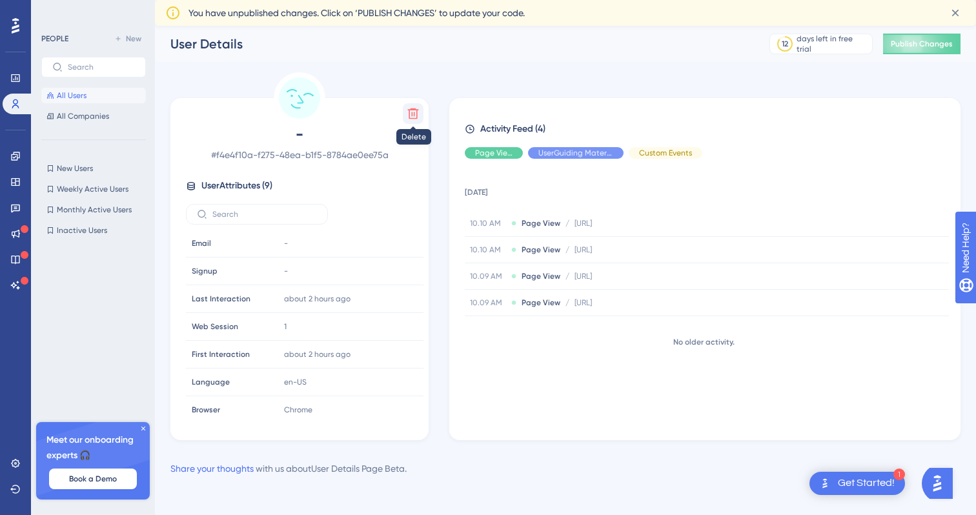
click at [413, 112] on icon at bounding box center [413, 113] width 13 height 13
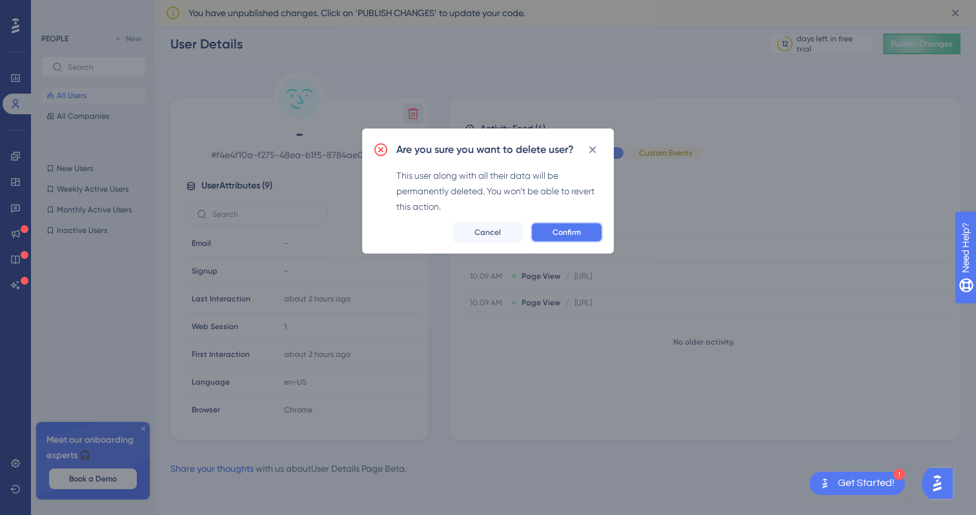
click at [550, 223] on button "Confirm" at bounding box center [567, 232] width 72 height 21
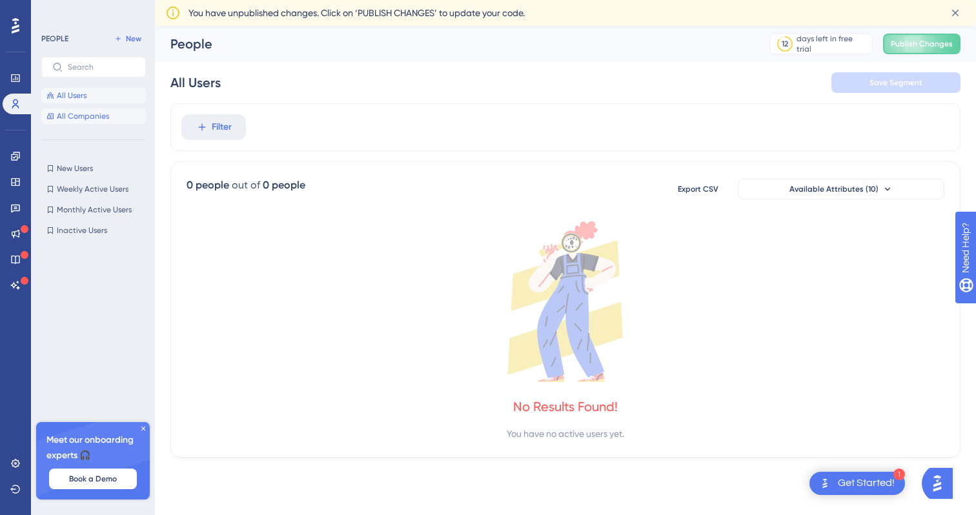
click at [91, 121] on button "All Companies" at bounding box center [93, 115] width 105 height 15
click at [93, 172] on button "New Users New Users" at bounding box center [93, 168] width 105 height 15
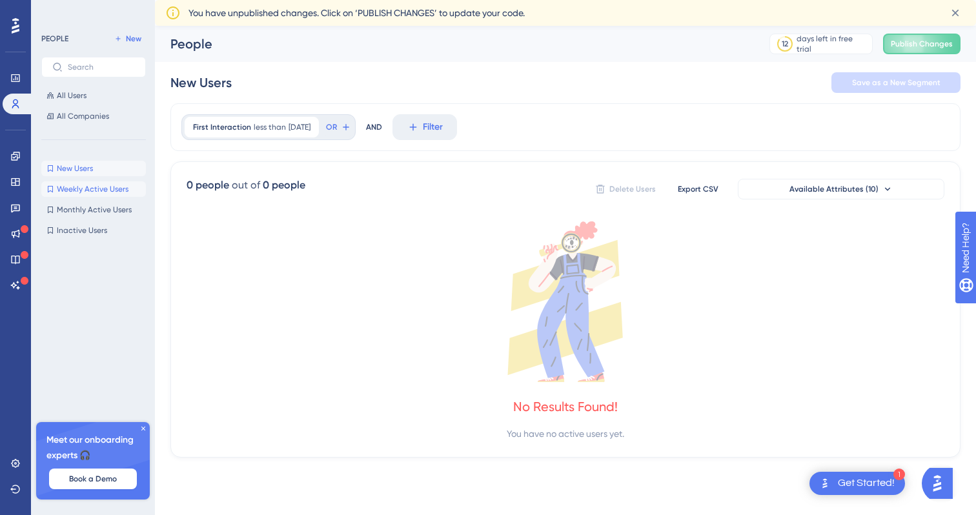
click at [93, 182] on button "Weekly Active Users Weekly Active Users" at bounding box center [93, 188] width 105 height 15
click at [92, 205] on span "Monthly Active Users" at bounding box center [94, 210] width 75 height 10
click at [98, 94] on button "All Users" at bounding box center [93, 95] width 105 height 15
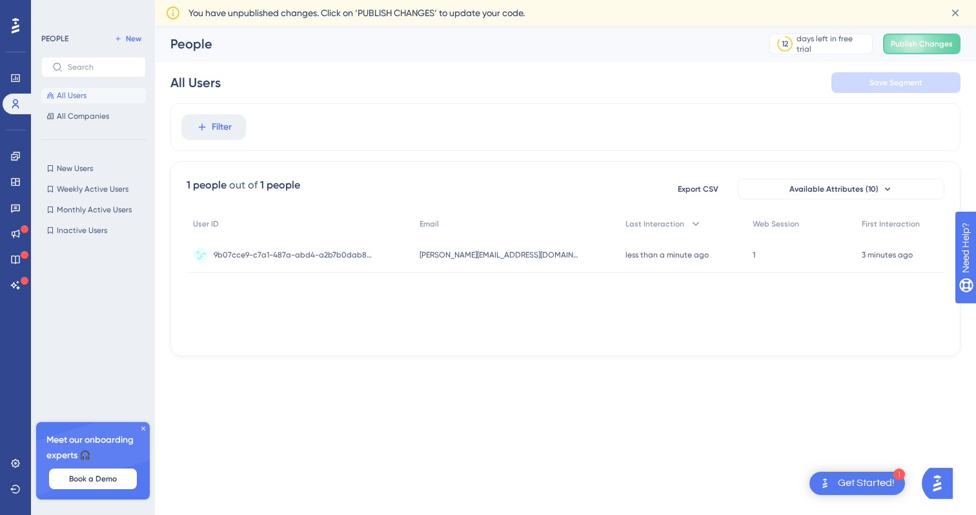
click at [343, 250] on span "9b07cce9-c7a1-487a-abd4-a2b7b0dab8d9" at bounding box center [294, 255] width 161 height 10
